Goal: Information Seeking & Learning: Learn about a topic

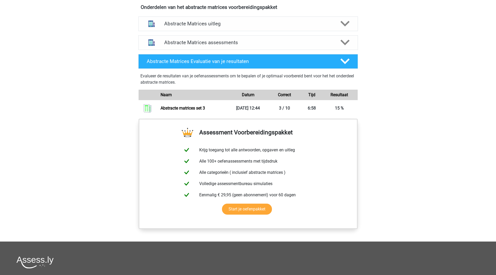
scroll to position [311, 0]
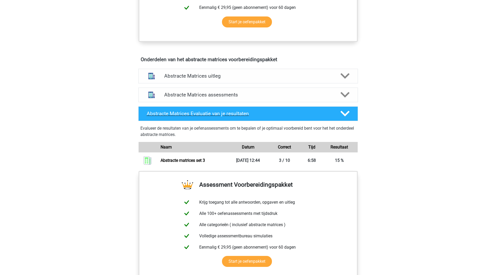
click at [346, 114] on icon at bounding box center [345, 113] width 9 height 9
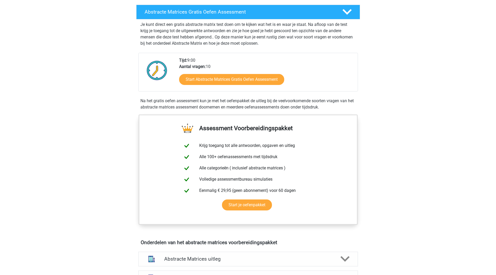
scroll to position [76, 0]
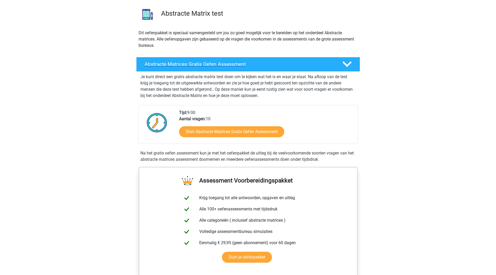
click at [342, 64] on div at bounding box center [347, 64] width 18 height 9
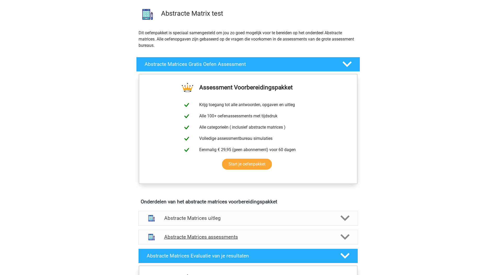
click at [344, 240] on icon at bounding box center [345, 237] width 9 height 9
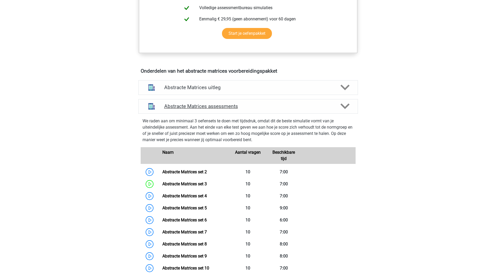
scroll to position [311, 0]
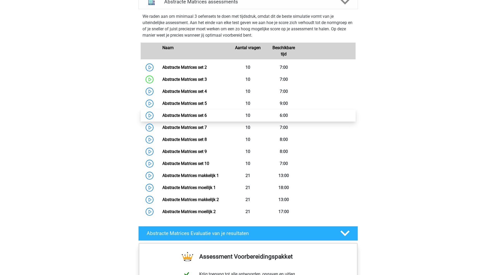
click at [188, 115] on link "Abstracte Matrices set 6" at bounding box center [185, 115] width 44 height 5
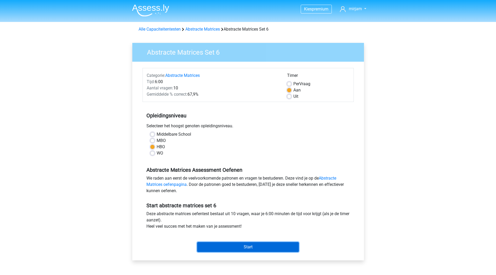
click at [252, 247] on input "Start" at bounding box center [248, 247] width 102 height 10
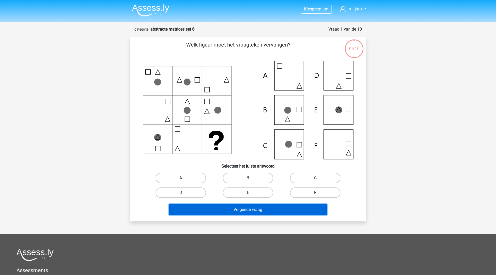
click at [244, 212] on button "Volgende vraag" at bounding box center [248, 209] width 158 height 11
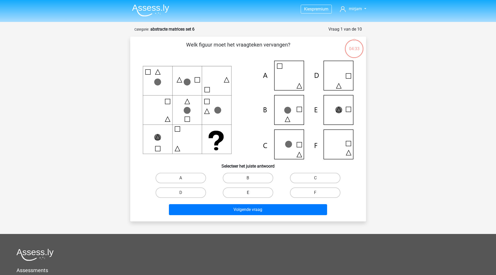
click at [247, 192] on label "E" at bounding box center [248, 193] width 51 height 10
click at [248, 193] on input "E" at bounding box center [249, 194] width 3 height 3
radio input "true"
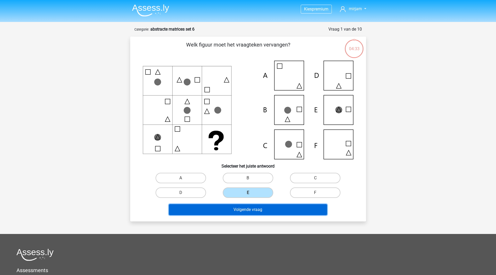
click at [252, 211] on button "Volgende vraag" at bounding box center [248, 209] width 158 height 11
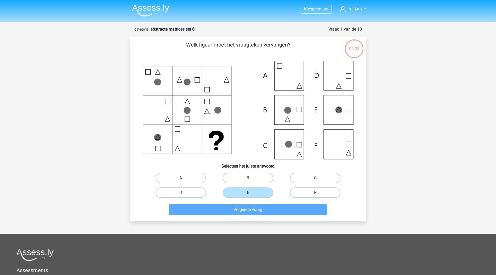
scroll to position [26, 0]
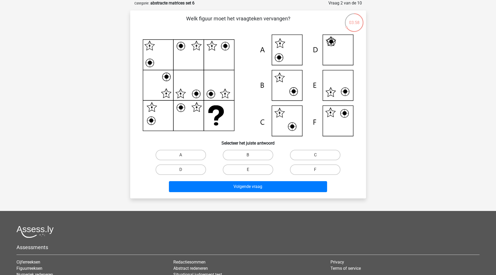
click at [316, 170] on input "F" at bounding box center [317, 171] width 3 height 3
radio input "true"
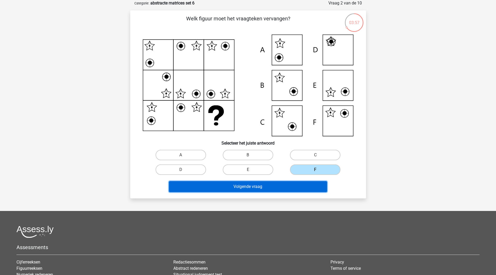
click at [257, 188] on button "Volgende vraag" at bounding box center [248, 186] width 158 height 11
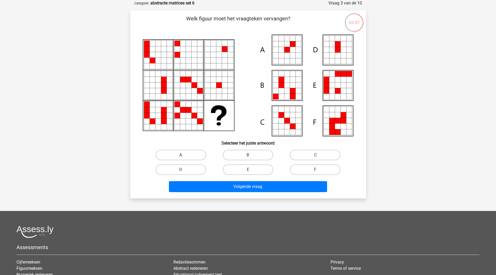
click at [193, 152] on label "A" at bounding box center [181, 155] width 51 height 10
click at [184, 155] on input "A" at bounding box center [182, 156] width 3 height 3
radio input "true"
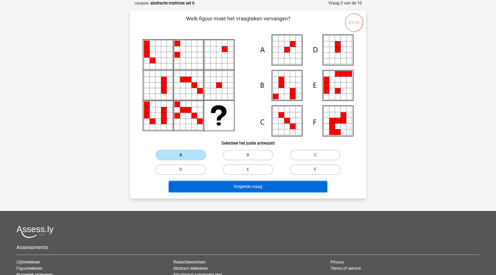
click at [266, 187] on button "Volgende vraag" at bounding box center [248, 186] width 158 height 11
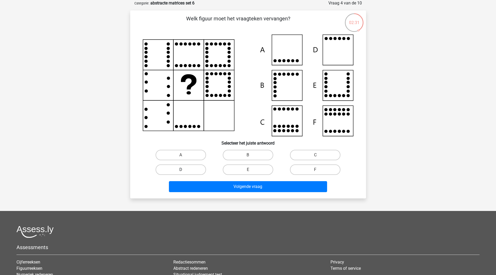
click at [197, 171] on label "D" at bounding box center [181, 170] width 51 height 10
click at [184, 171] on input "D" at bounding box center [182, 171] width 3 height 3
radio input "true"
click at [249, 158] on input "B" at bounding box center [249, 156] width 3 height 3
radio input "true"
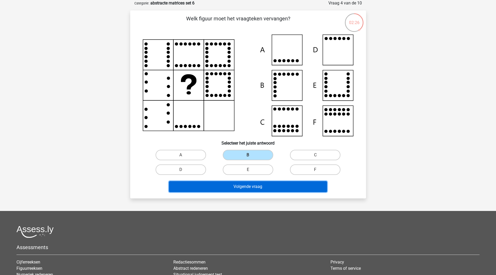
click at [248, 183] on button "Volgende vraag" at bounding box center [248, 186] width 158 height 11
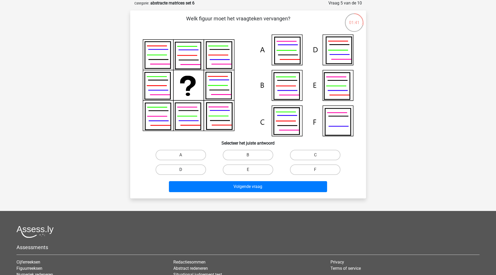
click at [187, 169] on label "D" at bounding box center [181, 170] width 51 height 10
click at [184, 170] on input "D" at bounding box center [182, 171] width 3 height 3
radio input "true"
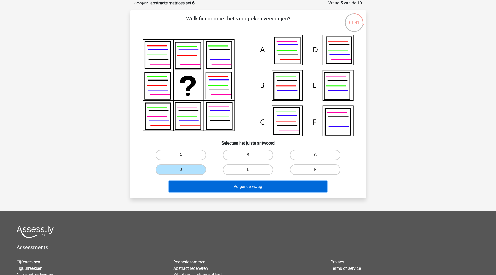
click at [249, 187] on button "Volgende vraag" at bounding box center [248, 186] width 158 height 11
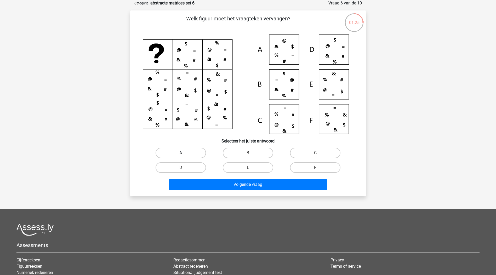
click at [187, 153] on label "A" at bounding box center [181, 153] width 51 height 10
click at [184, 153] on input "A" at bounding box center [182, 154] width 3 height 3
radio input "true"
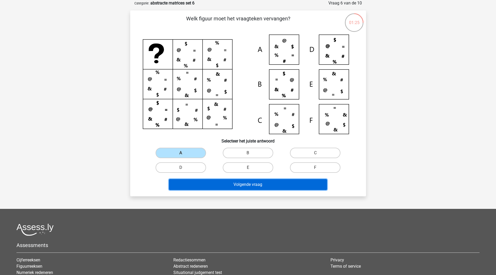
click at [249, 185] on button "Volgende vraag" at bounding box center [248, 184] width 158 height 11
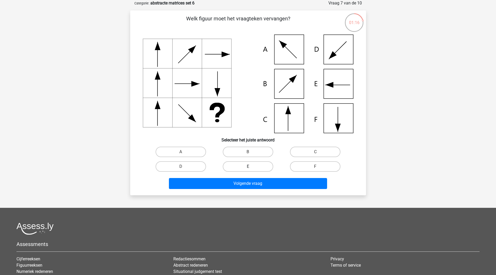
click at [254, 166] on label "E" at bounding box center [248, 166] width 51 height 10
click at [252, 167] on input "E" at bounding box center [249, 168] width 3 height 3
radio input "true"
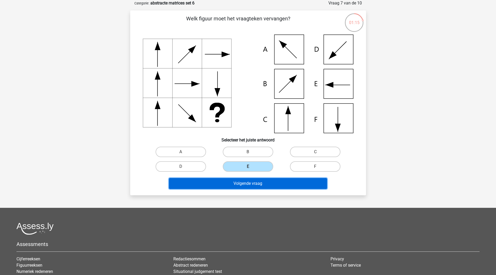
click at [262, 185] on button "Volgende vraag" at bounding box center [248, 183] width 158 height 11
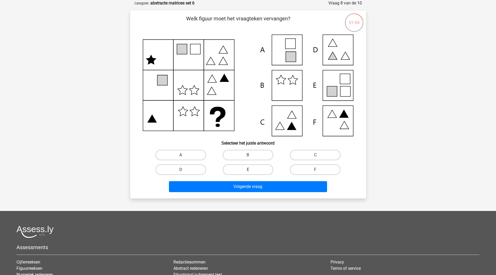
click at [247, 171] on label "E" at bounding box center [248, 170] width 51 height 10
click at [248, 171] on input "E" at bounding box center [249, 171] width 3 height 3
radio input "true"
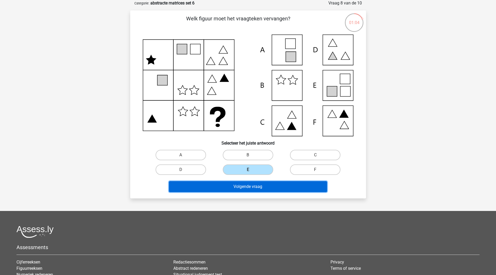
click at [251, 187] on button "Volgende vraag" at bounding box center [248, 186] width 158 height 11
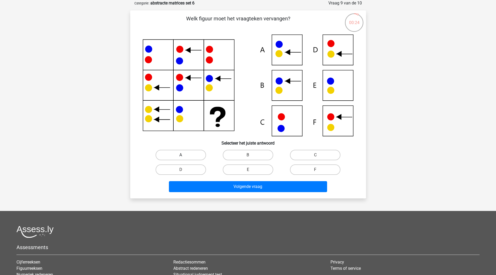
click at [193, 156] on label "A" at bounding box center [181, 155] width 51 height 10
click at [184, 156] on input "A" at bounding box center [182, 156] width 3 height 3
radio input "true"
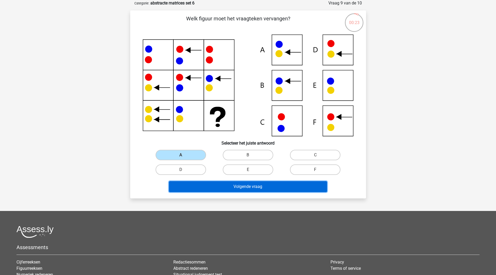
click at [252, 189] on button "Volgende vraag" at bounding box center [248, 186] width 158 height 11
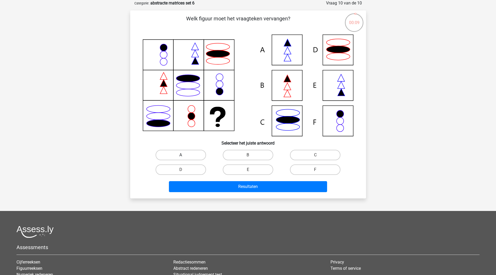
click at [185, 154] on label "A" at bounding box center [181, 155] width 51 height 10
click at [184, 155] on input "A" at bounding box center [182, 156] width 3 height 3
radio input "true"
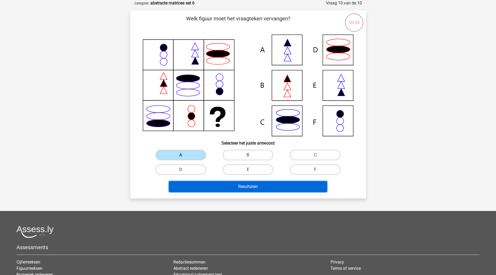
click at [243, 183] on button "Resultaten" at bounding box center [248, 186] width 158 height 11
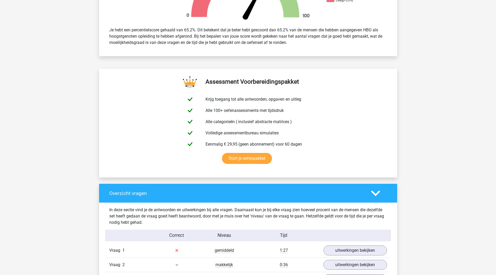
scroll to position [314, 0]
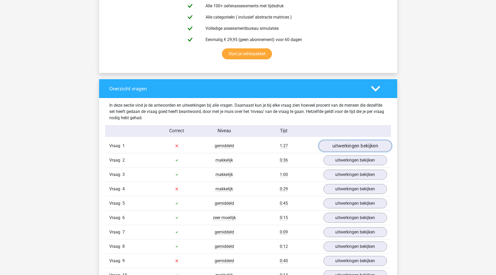
click at [346, 148] on link "uitwerkingen bekijken" at bounding box center [355, 146] width 73 height 12
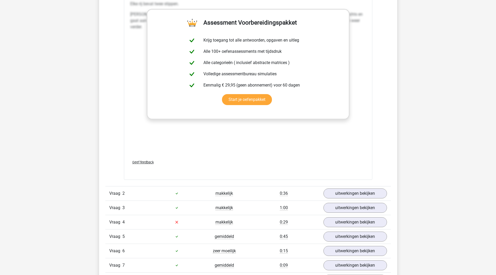
scroll to position [576, 0]
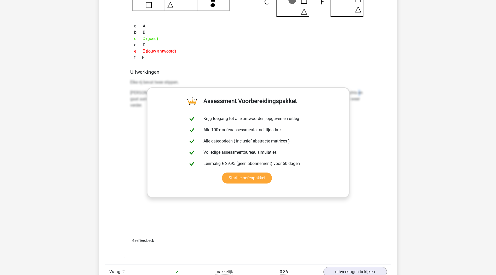
drag, startPoint x: 358, startPoint y: 93, endPoint x: 355, endPoint y: 94, distance: 3.3
click at [355, 94] on p "Van link naar rechts beweegt het vierkant 3 stapjes met de klok mee. De driehoe…" at bounding box center [248, 99] width 236 height 19
click at [354, 94] on p "Van link naar rechts beweegt het vierkant 3 stapjes met de klok mee. De driehoe…" at bounding box center [248, 99] width 236 height 19
click at [164, 81] on p "Elke rij bevat twee stippen." at bounding box center [248, 82] width 236 height 6
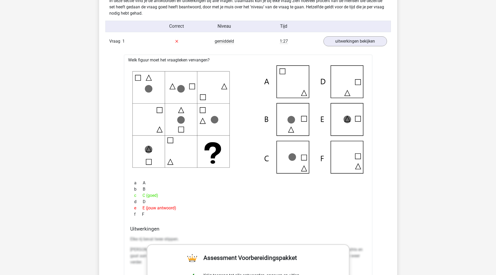
scroll to position [340, 0]
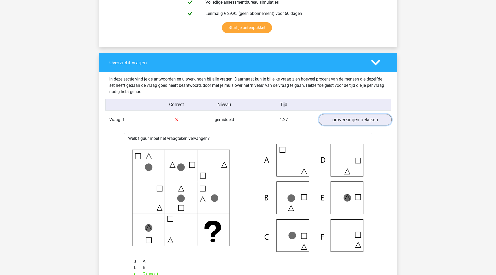
click at [355, 121] on link "uitwerkingen bekijken" at bounding box center [355, 120] width 73 height 12
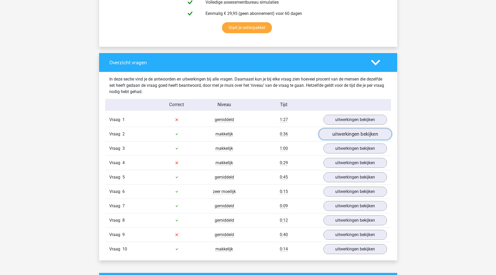
click at [344, 133] on link "uitwerkingen bekijken" at bounding box center [355, 135] width 73 height 12
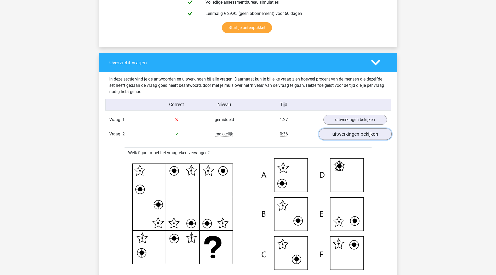
click at [344, 133] on link "uitwerkingen bekijken" at bounding box center [355, 135] width 73 height 12
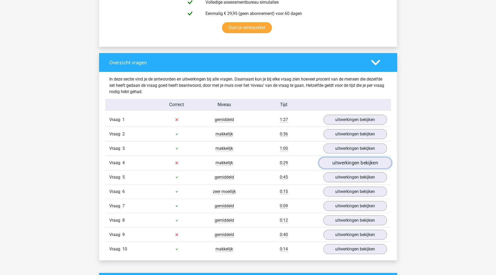
click at [346, 162] on link "uitwerkingen bekijken" at bounding box center [355, 163] width 73 height 12
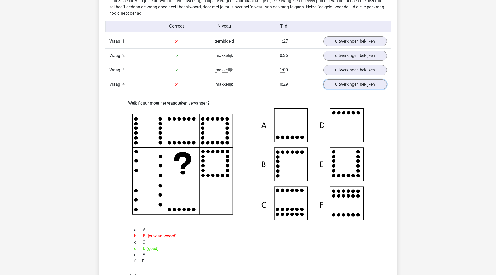
scroll to position [471, 0]
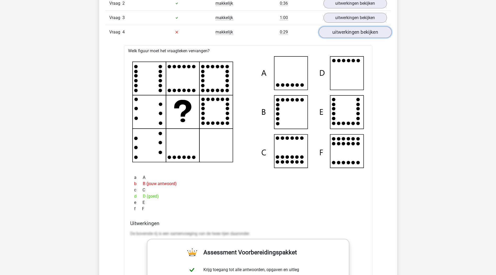
click at [366, 32] on link "uitwerkingen bekijken" at bounding box center [355, 32] width 73 height 12
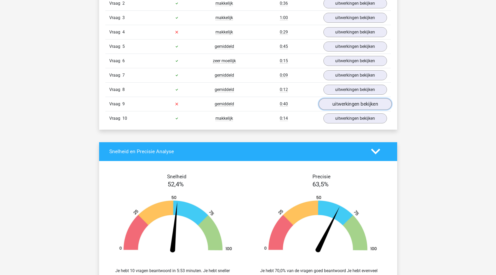
click at [349, 104] on link "uitwerkingen bekijken" at bounding box center [355, 104] width 73 height 12
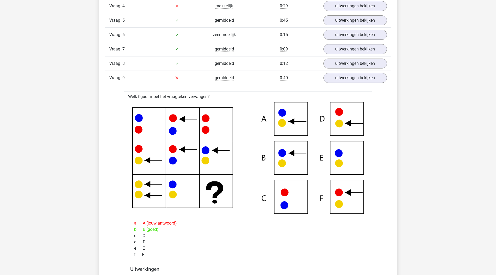
scroll to position [419, 0]
